Goal: Information Seeking & Learning: Learn about a topic

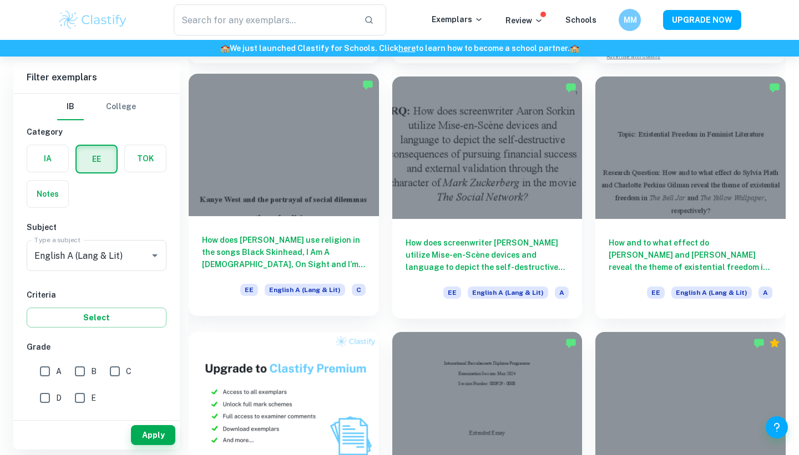
scroll to position [326, 0]
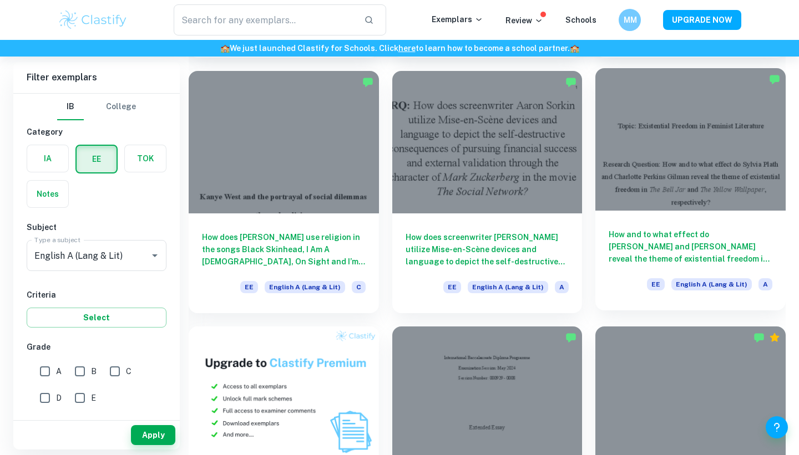
click at [667, 240] on h6 "How and to what effect do [PERSON_NAME] and [PERSON_NAME] reveal the theme of e…" at bounding box center [690, 246] width 164 height 37
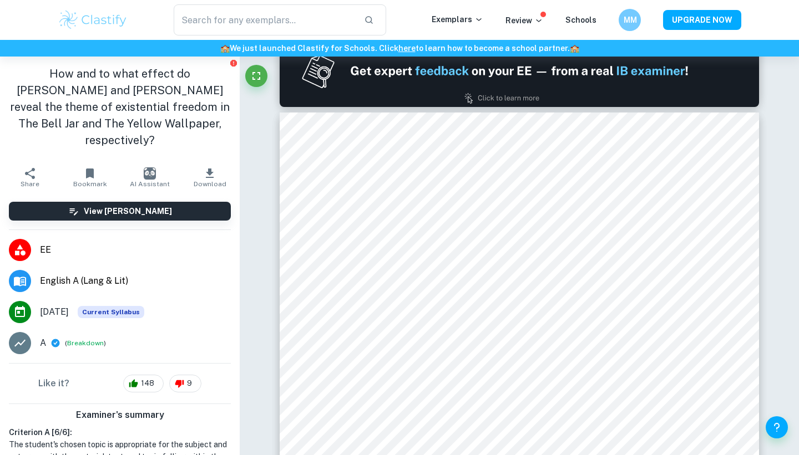
scroll to position [659, 0]
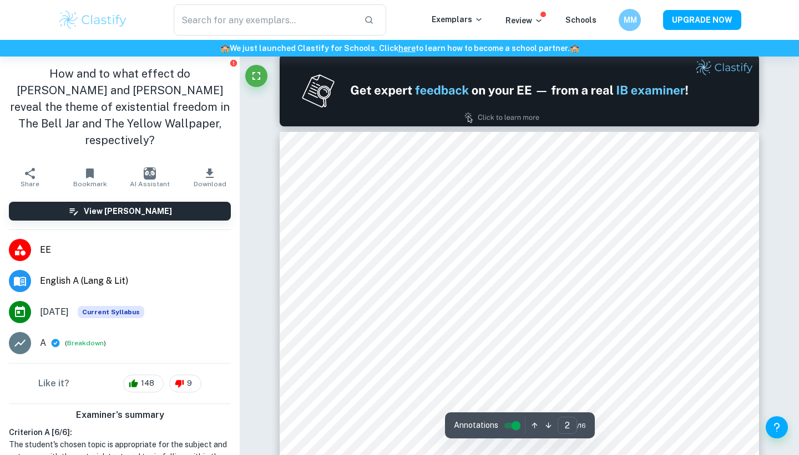
type input "1"
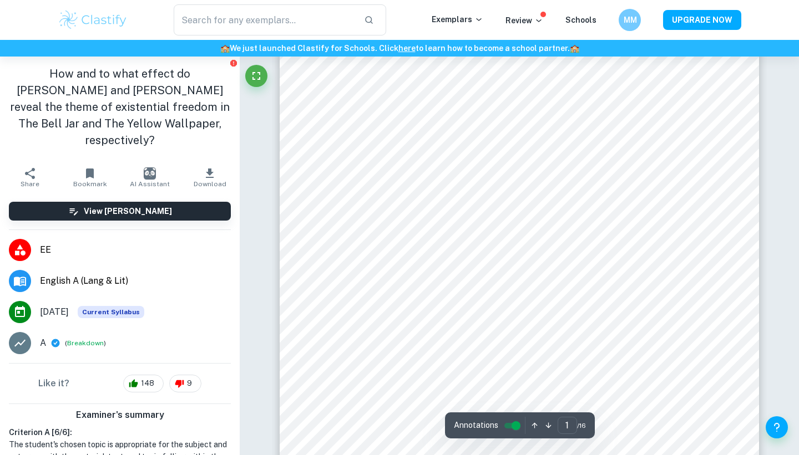
scroll to position [0, 0]
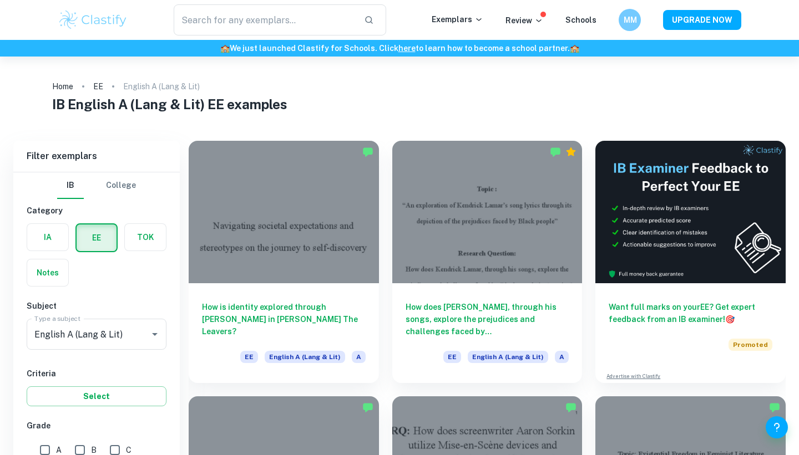
scroll to position [326, 0]
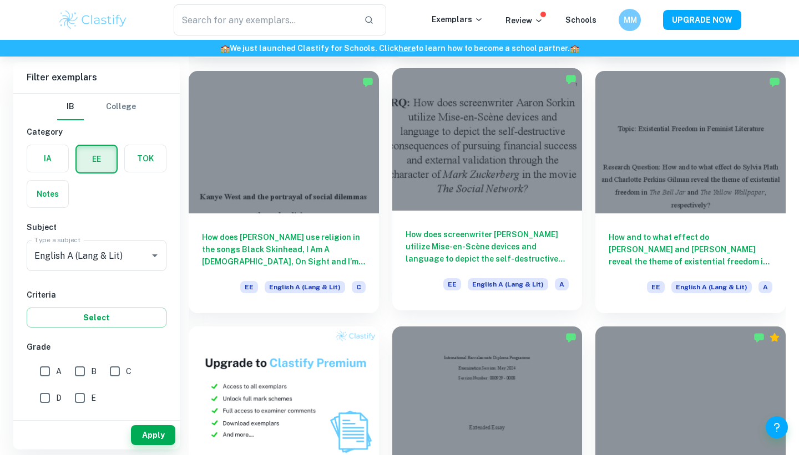
click at [480, 182] on div at bounding box center [487, 139] width 190 height 143
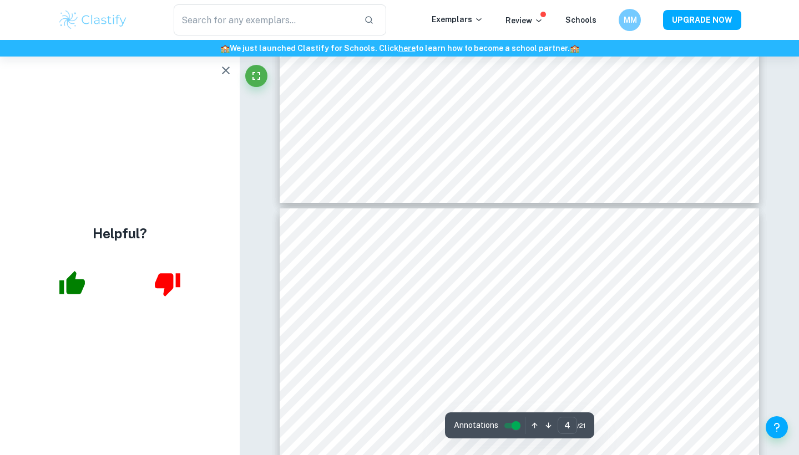
scroll to position [1891, 0]
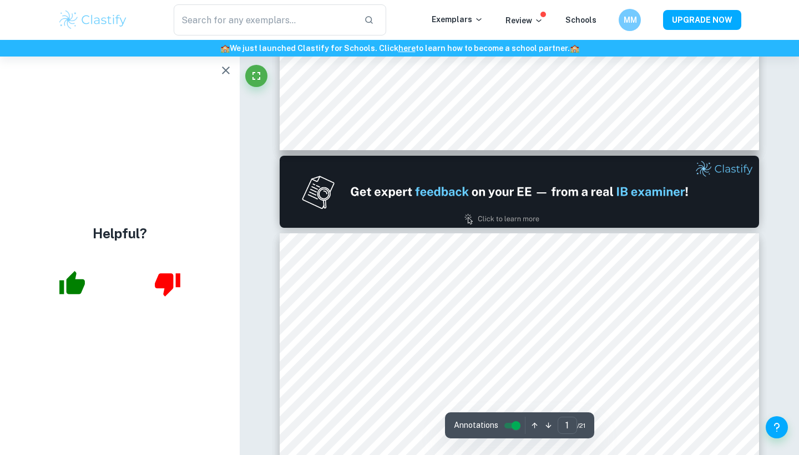
type input "2"
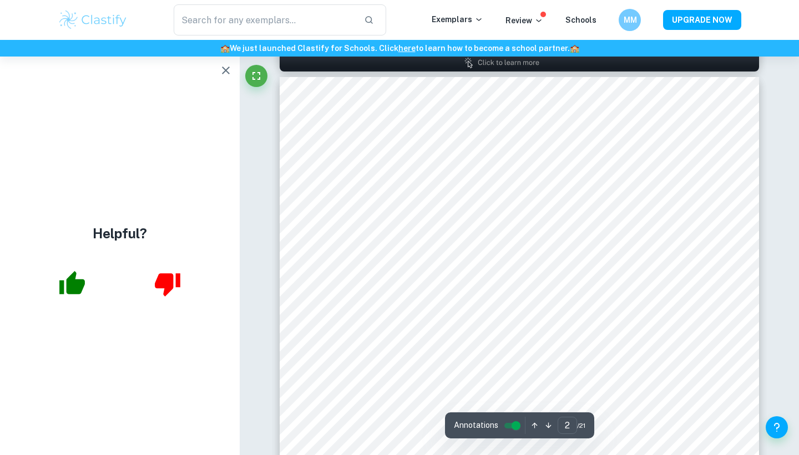
scroll to position [713, 0]
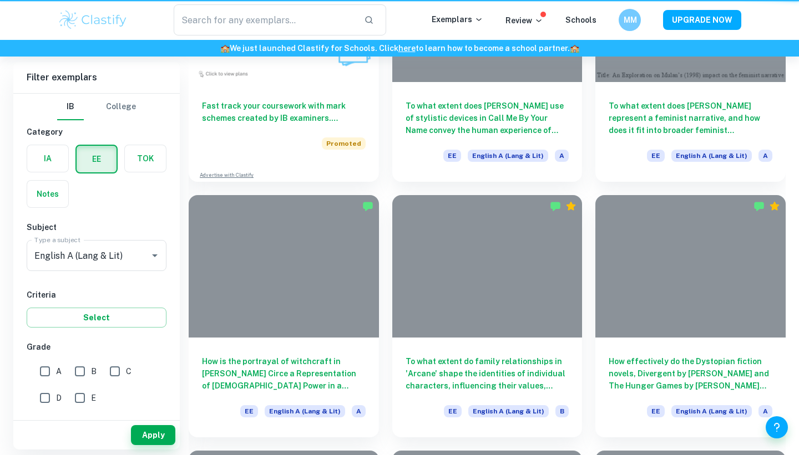
scroll to position [326, 0]
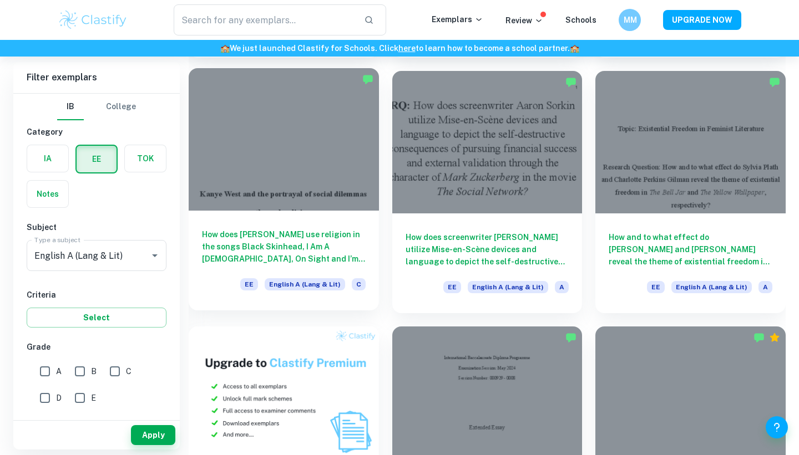
click at [265, 130] on div at bounding box center [284, 139] width 190 height 143
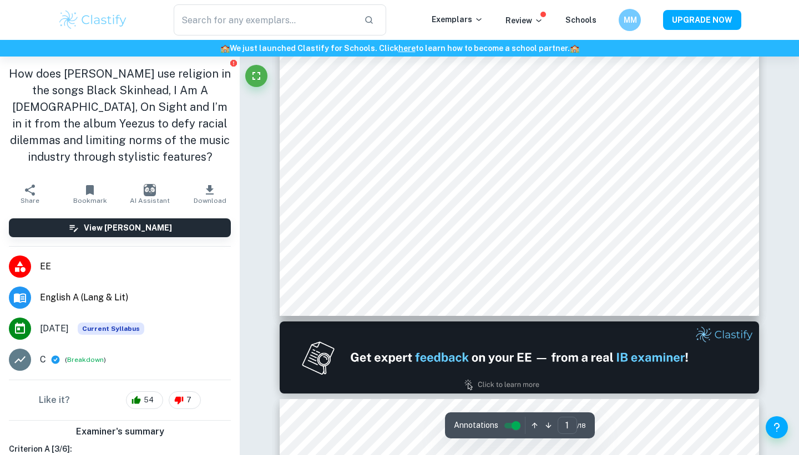
scroll to position [429, 0]
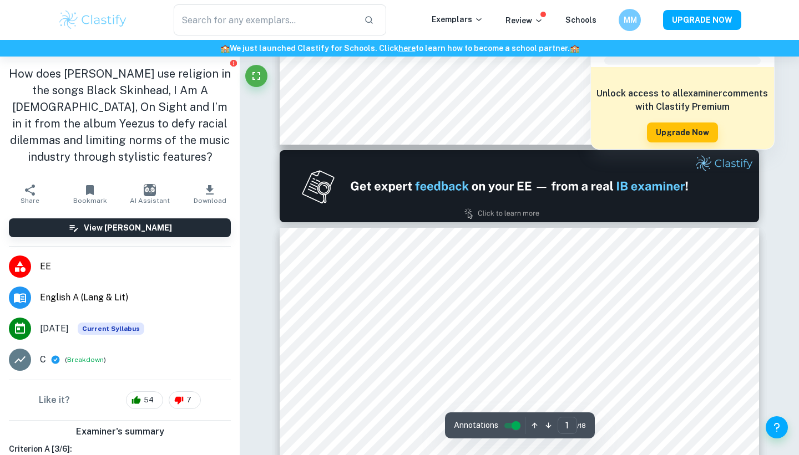
type input "2"
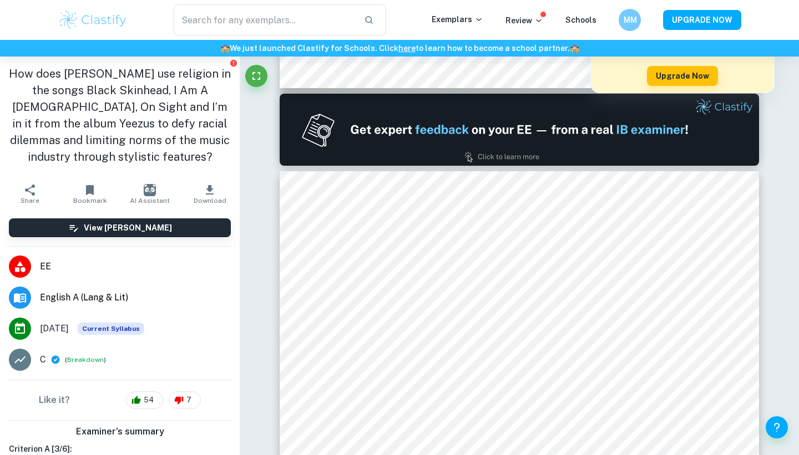
scroll to position [657, 0]
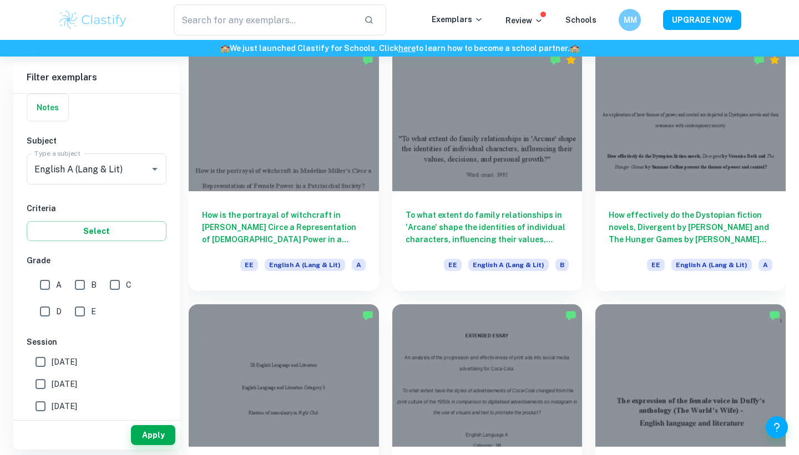
scroll to position [862, 0]
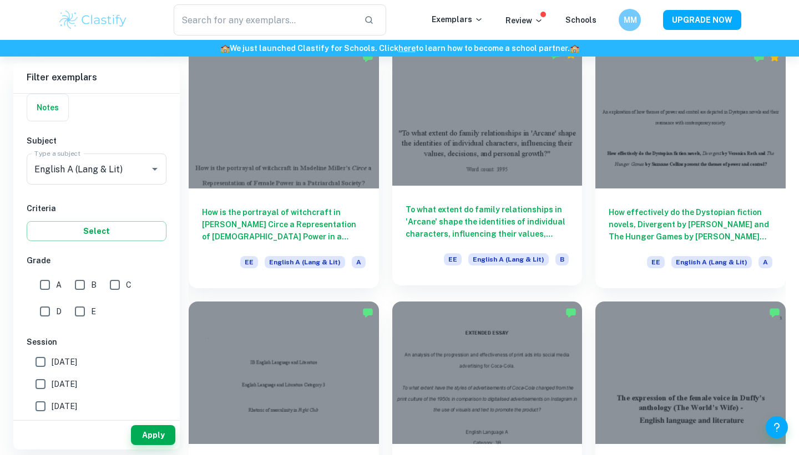
click at [455, 136] on div at bounding box center [487, 114] width 190 height 143
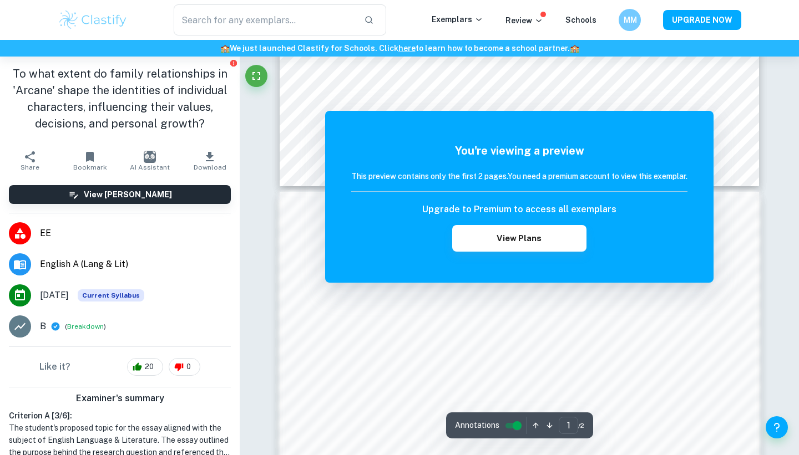
scroll to position [515, 0]
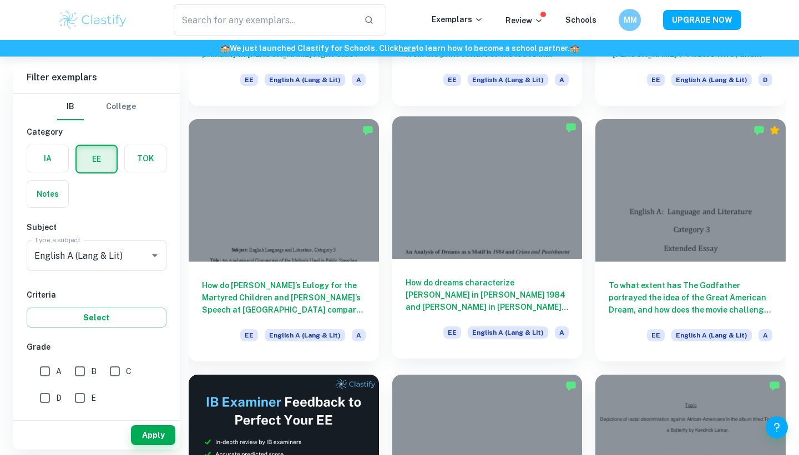
scroll to position [1303, 0]
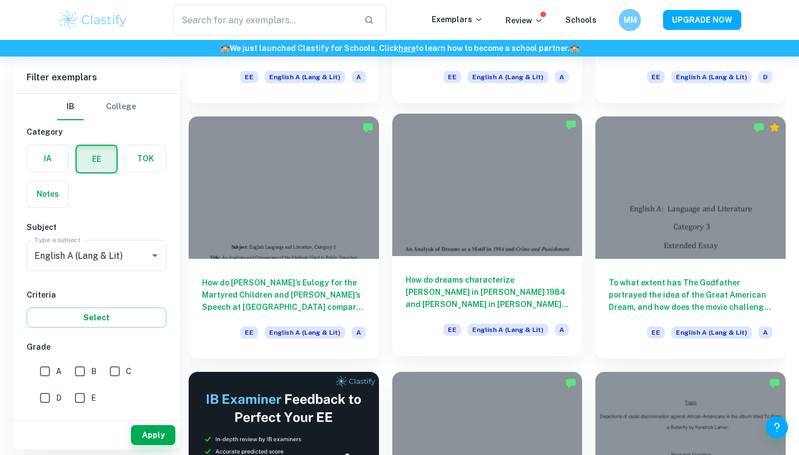
click at [497, 242] on div at bounding box center [487, 185] width 190 height 143
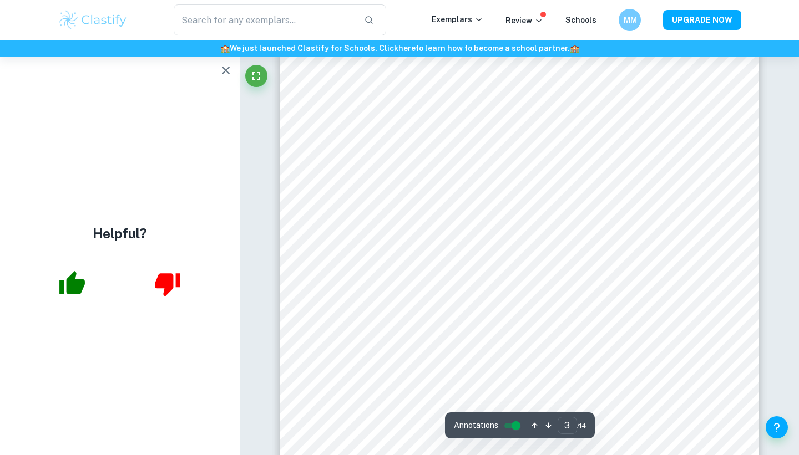
scroll to position [1699, 0]
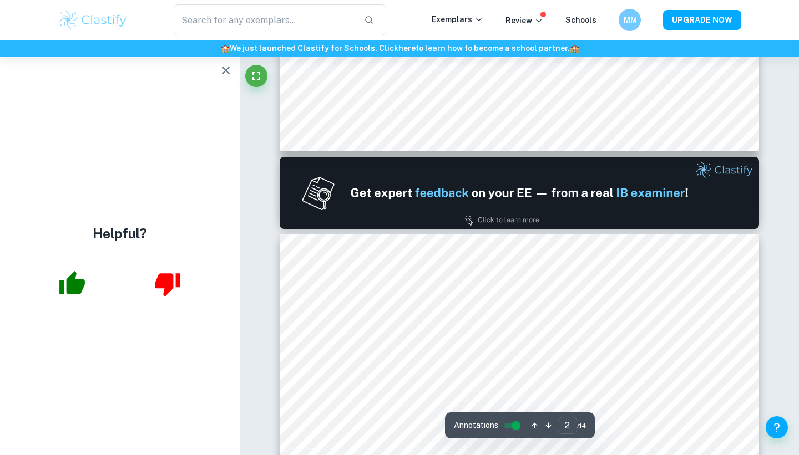
type input "1"
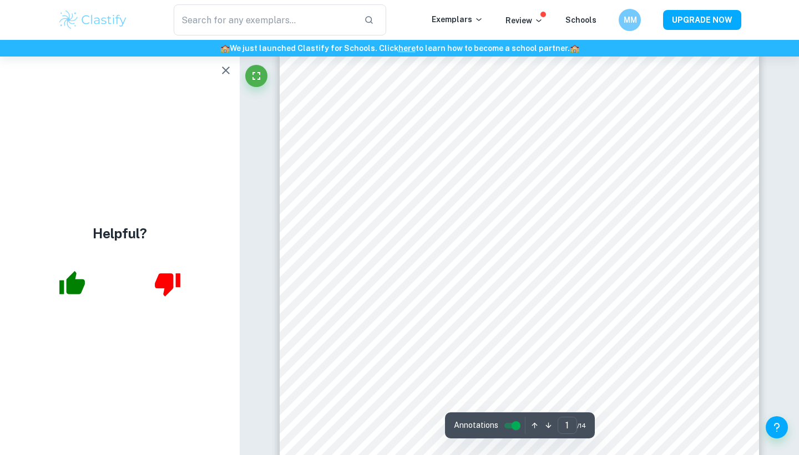
scroll to position [0, 0]
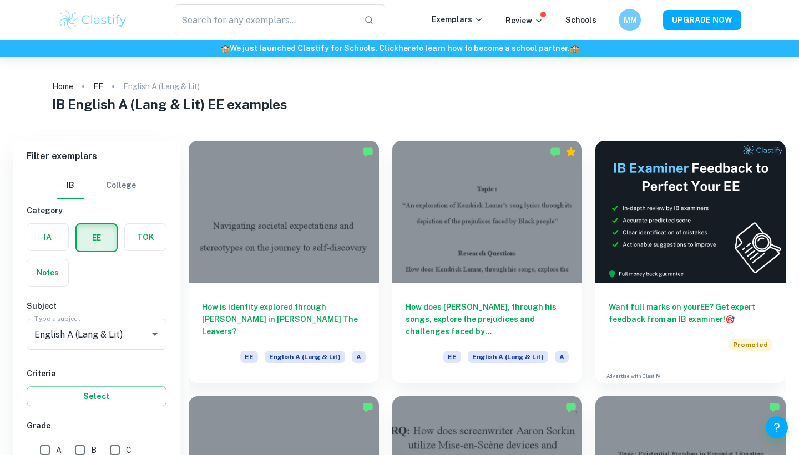
scroll to position [1303, 0]
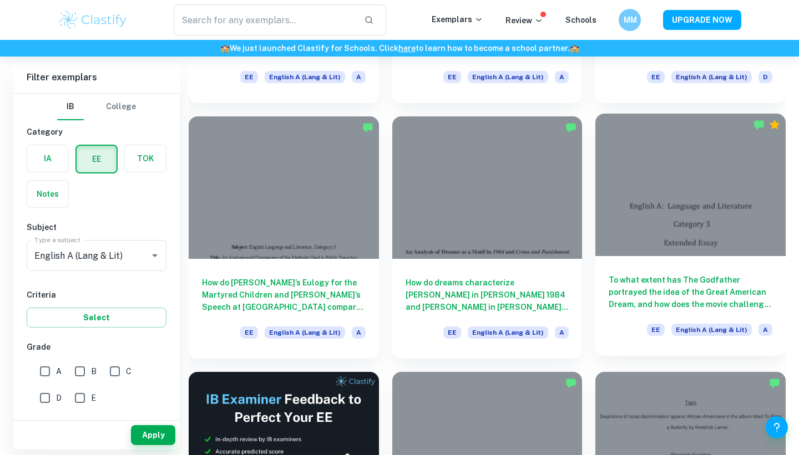
click at [666, 288] on h6 "To what extent has The Godfather portrayed the idea of the Great American Dream…" at bounding box center [690, 292] width 164 height 37
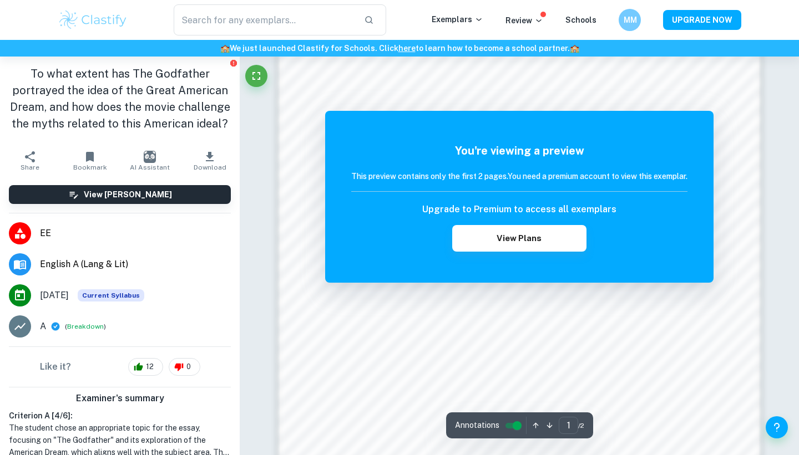
scroll to position [774, 0]
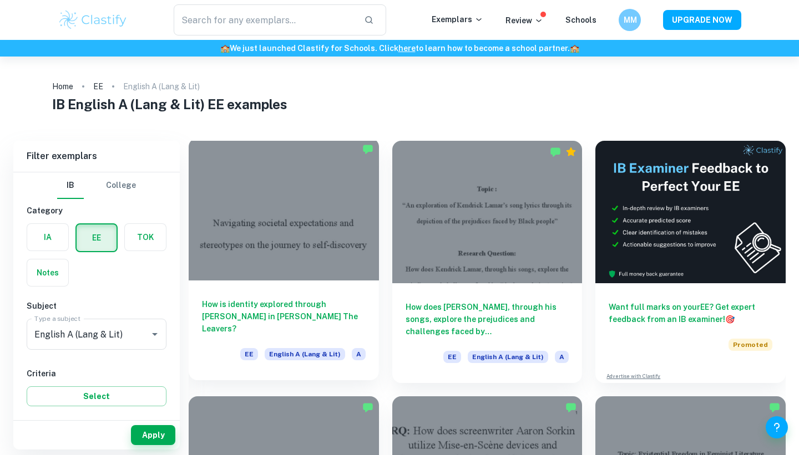
click at [298, 230] on div at bounding box center [284, 209] width 190 height 143
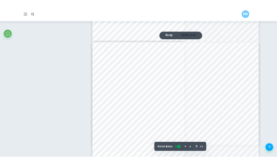
scroll to position [1068, 0]
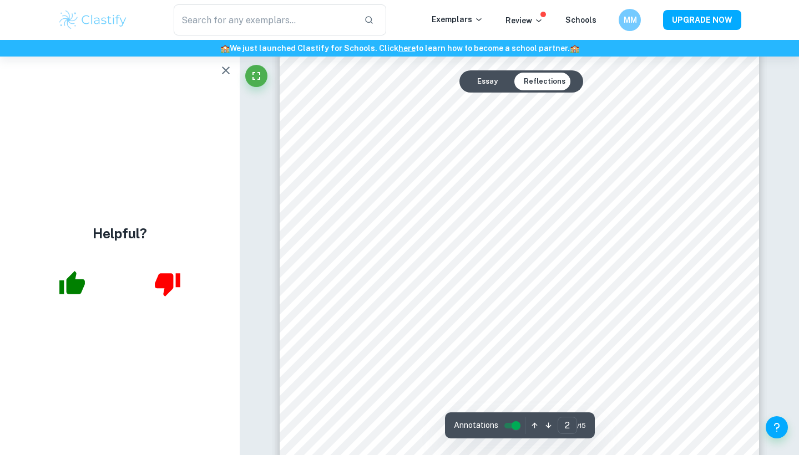
type input "1"
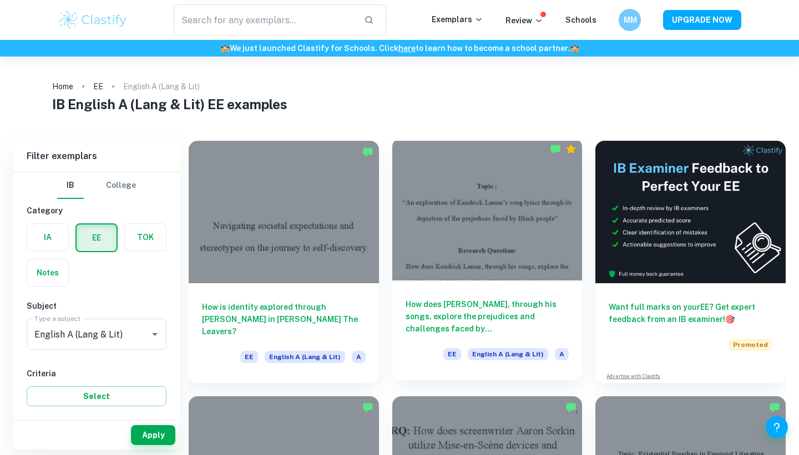
click at [431, 203] on div at bounding box center [487, 209] width 190 height 143
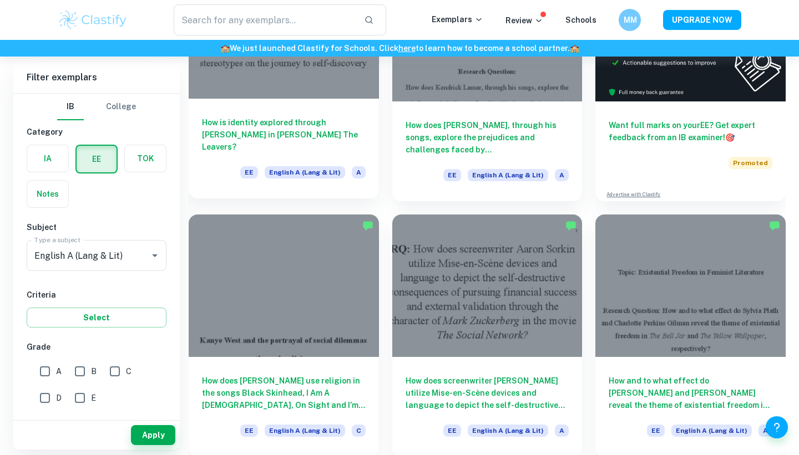
scroll to position [184, 0]
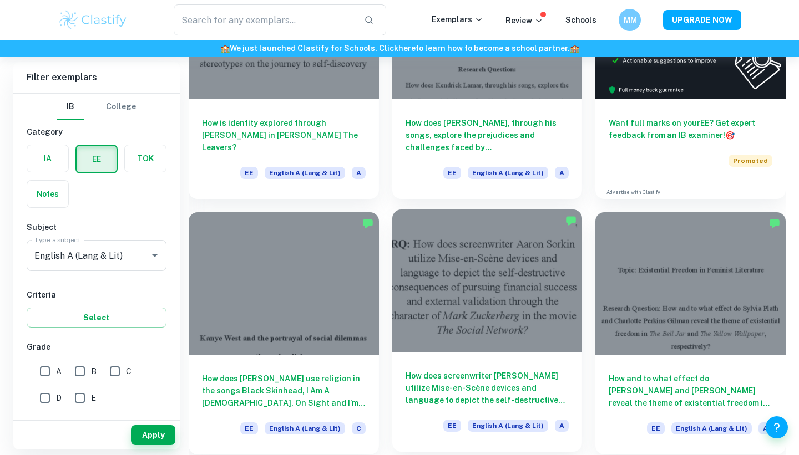
click at [455, 297] on div at bounding box center [487, 281] width 190 height 143
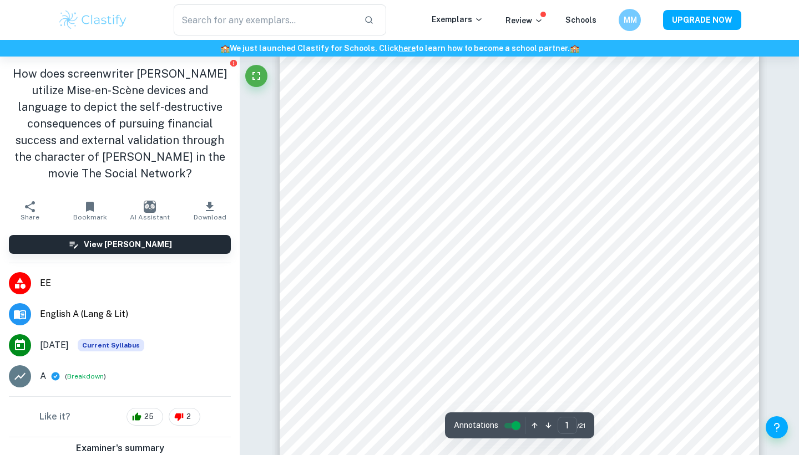
scroll to position [93, 0]
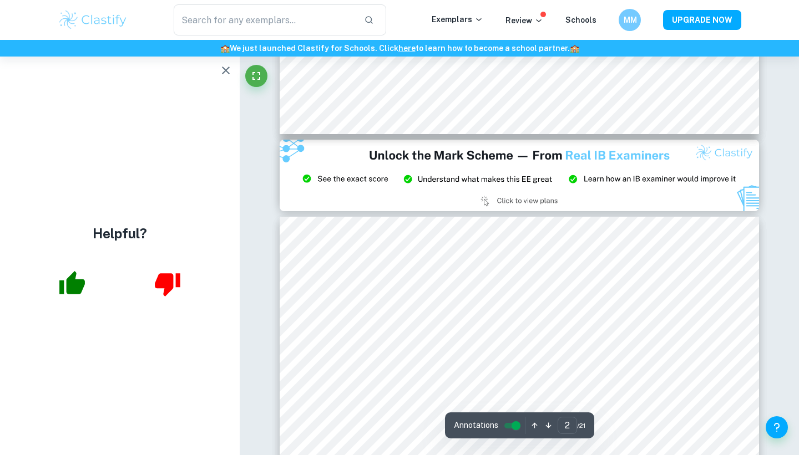
type input "3"
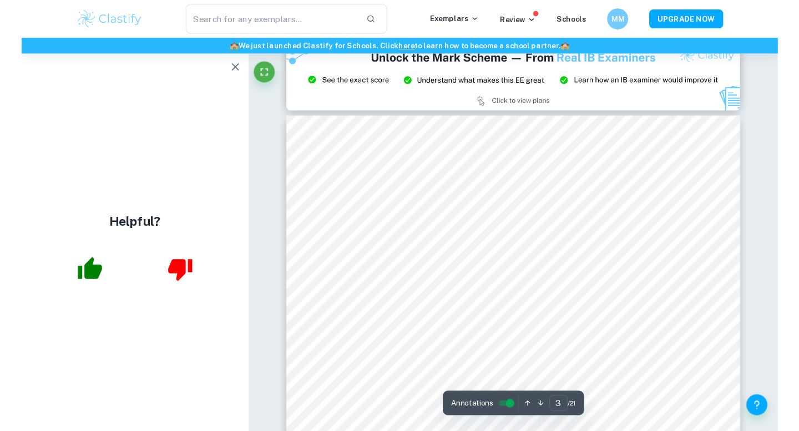
scroll to position [1353, 0]
